Goal: Information Seeking & Learning: Learn about a topic

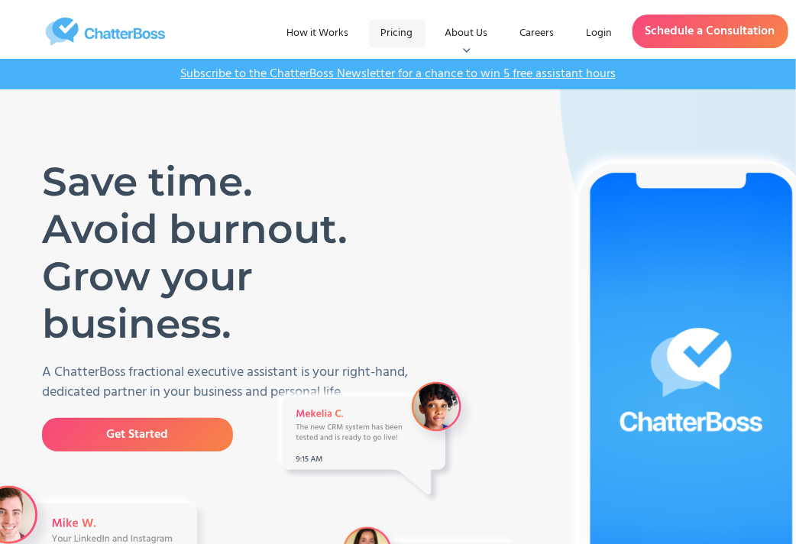
click at [417, 30] on link "Pricing" at bounding box center [397, 34] width 57 height 28
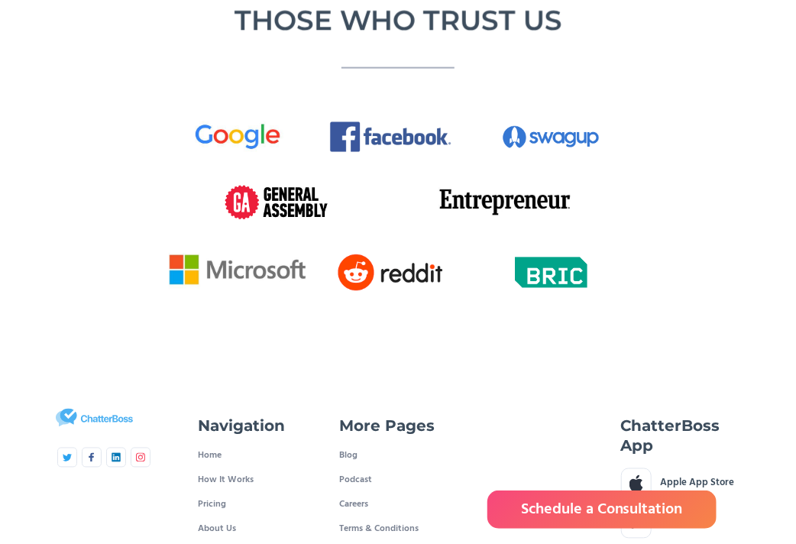
scroll to position [2840, 0]
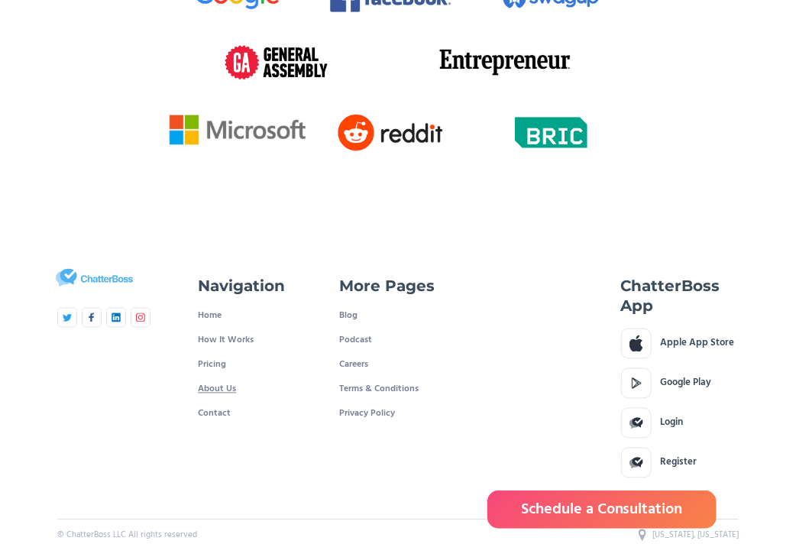
click at [223, 378] on link "About Us" at bounding box center [217, 390] width 38 height 24
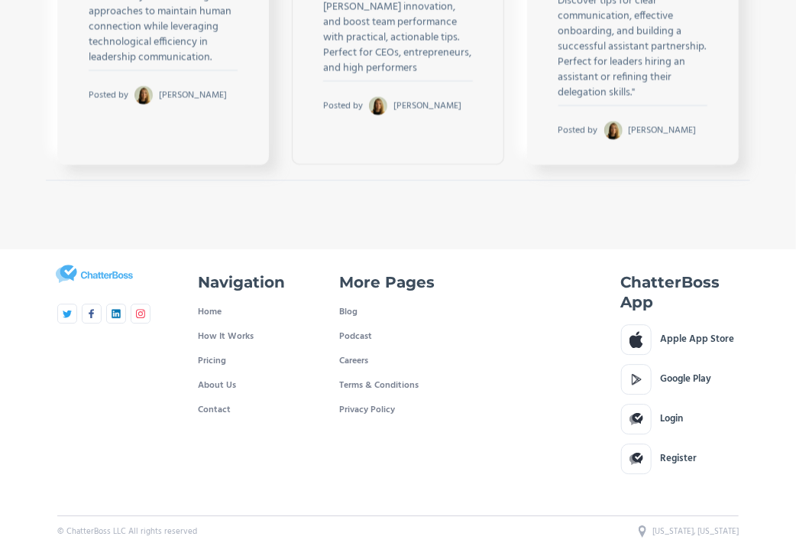
scroll to position [3550, 0]
click at [219, 316] on link "Home" at bounding box center [210, 312] width 24 height 24
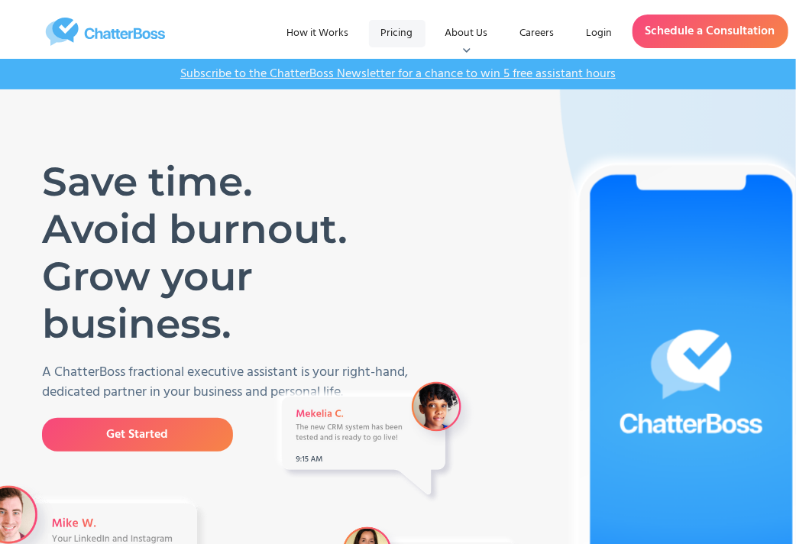
click at [402, 28] on link "Pricing" at bounding box center [397, 34] width 57 height 28
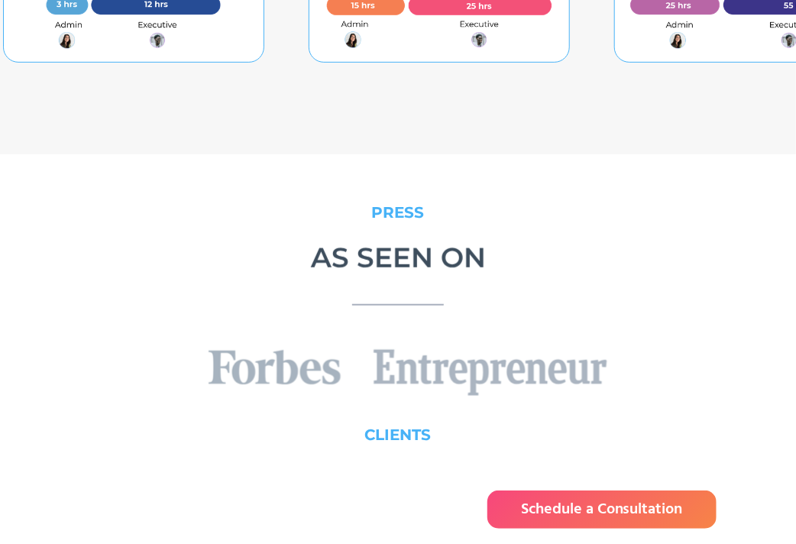
scroll to position [2241, 0]
